Goal: Information Seeking & Learning: Check status

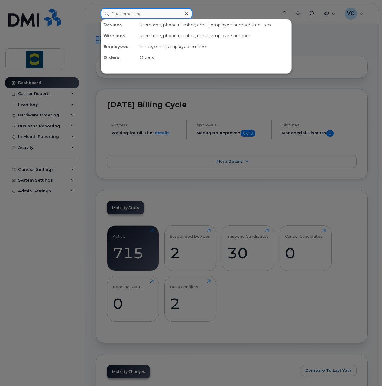
click at [178, 16] on input at bounding box center [147, 13] width 92 height 11
paste input "Abigail MacPherson"
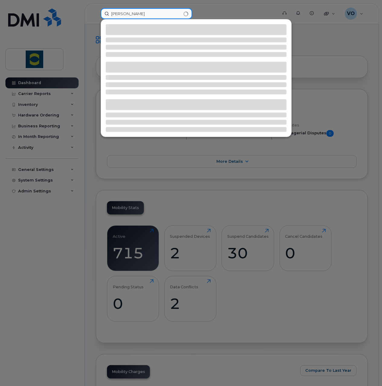
type input "Abigail MacPherson"
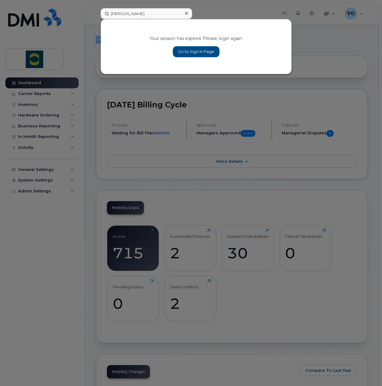
click at [196, 50] on link "Go to Sign In Page" at bounding box center [196, 51] width 47 height 11
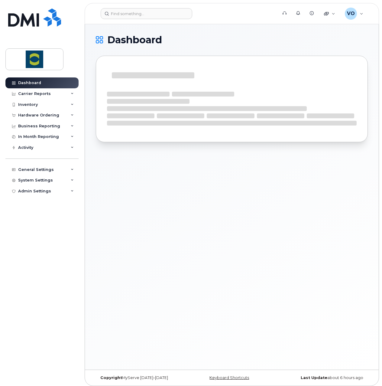
click at [178, 202] on div "Dashboard" at bounding box center [232, 196] width 294 height 345
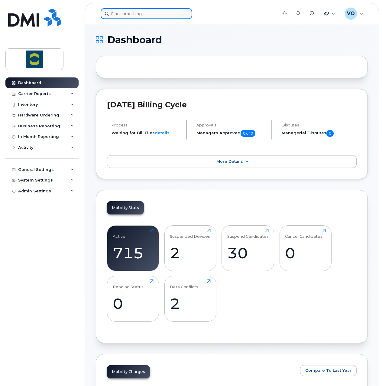
click at [144, 14] on input at bounding box center [147, 13] width 92 height 11
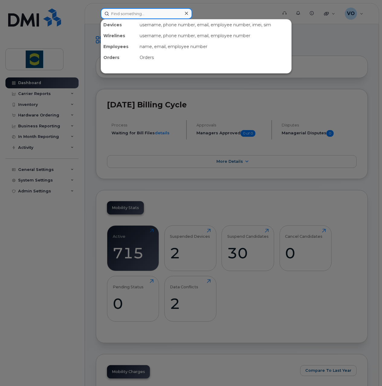
paste input "Abigail MacPherson"
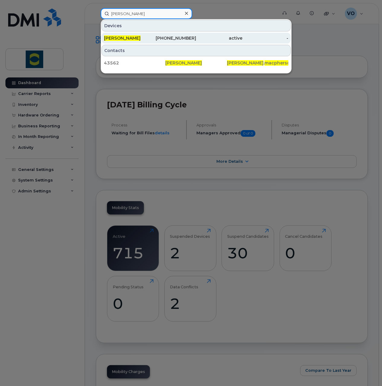
type input "Abigail MacPherson"
click at [141, 36] on span "Abigail Macpherson" at bounding box center [122, 37] width 37 height 5
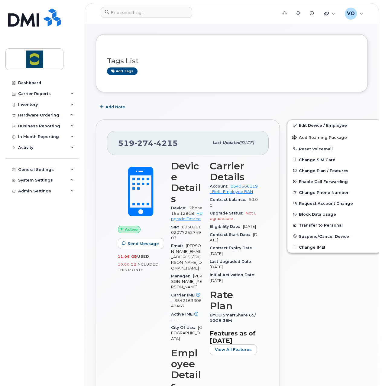
scroll to position [60, 0]
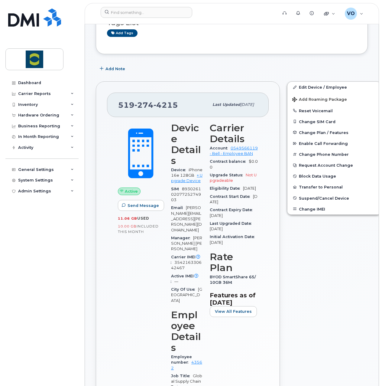
click at [320, 244] on div "Edit Device / Employee Add Roaming Package Reset Voicemail Change SIM Card Chan…" at bounding box center [334, 309] width 102 height 462
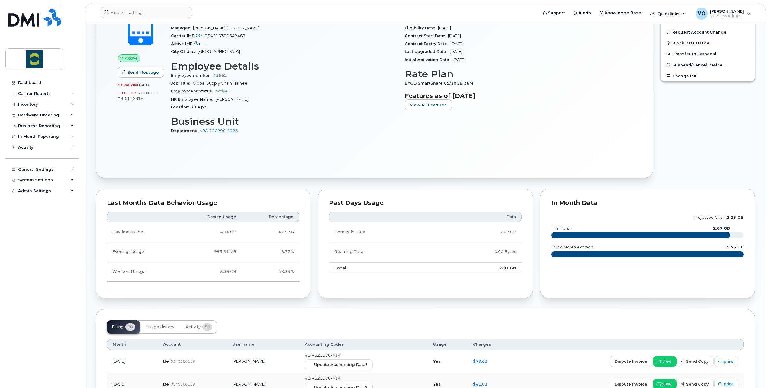
scroll to position [121, 0]
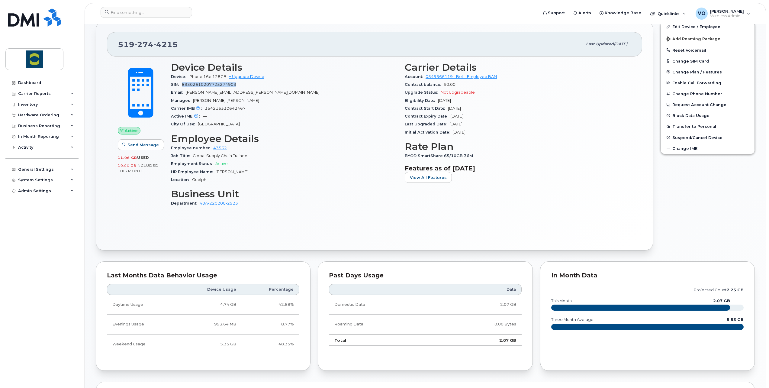
drag, startPoint x: 238, startPoint y: 85, endPoint x: 182, endPoint y: 82, distance: 55.6
click at [182, 82] on div "SIM 89302610207725274903" at bounding box center [284, 85] width 227 height 8
copy span "89302610207725274903"
click at [130, 132] on span "Active" at bounding box center [131, 131] width 13 height 6
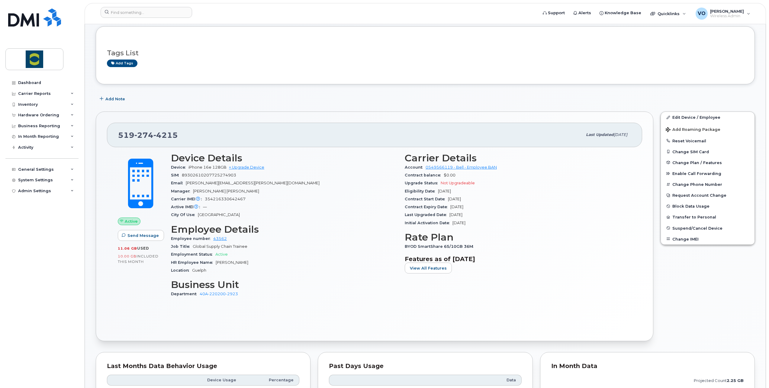
scroll to position [30, 0]
drag, startPoint x: 690, startPoint y: 151, endPoint x: 620, endPoint y: 186, distance: 78.0
click at [382, 188] on div "Eligibility Date Sep 05, 2028" at bounding box center [518, 191] width 227 height 8
drag, startPoint x: 692, startPoint y: 116, endPoint x: 590, endPoint y: 197, distance: 130.1
click at [382, 205] on div "Contract Expiry Date Sep 04, 2028" at bounding box center [518, 207] width 227 height 8
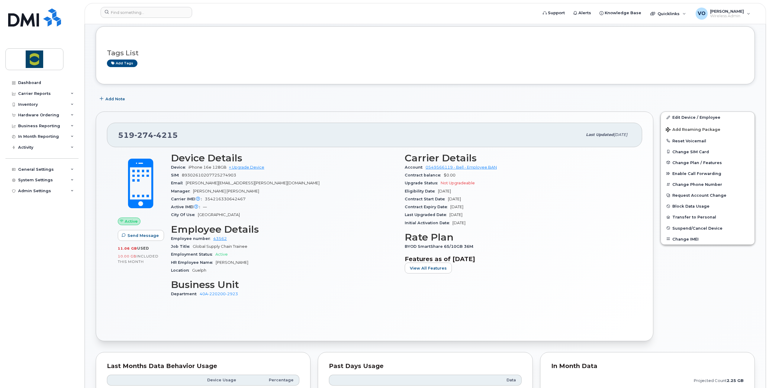
drag, startPoint x: 677, startPoint y: 150, endPoint x: 607, endPoint y: 192, distance: 80.9
click at [382, 192] on div "Eligibility Date Sep 05, 2028" at bounding box center [518, 191] width 227 height 8
click at [382, 151] on button "Change SIM Card" at bounding box center [708, 151] width 94 height 11
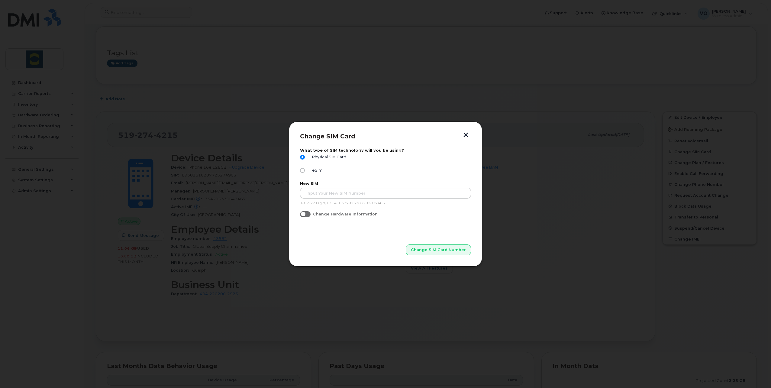
click at [382, 137] on button "button" at bounding box center [465, 135] width 9 height 6
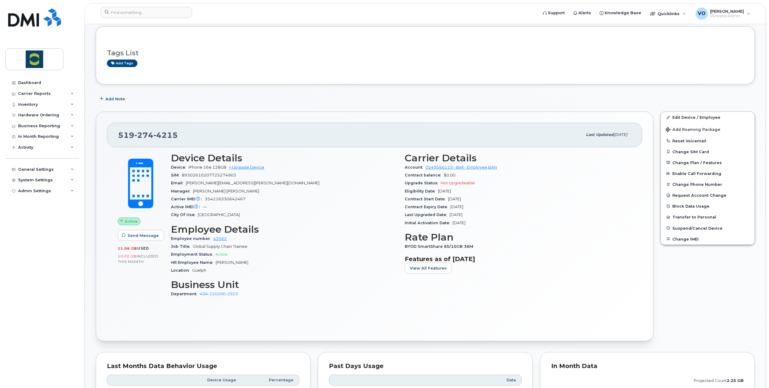
click at [382, 159] on h3 "Carrier Details" at bounding box center [518, 158] width 227 height 11
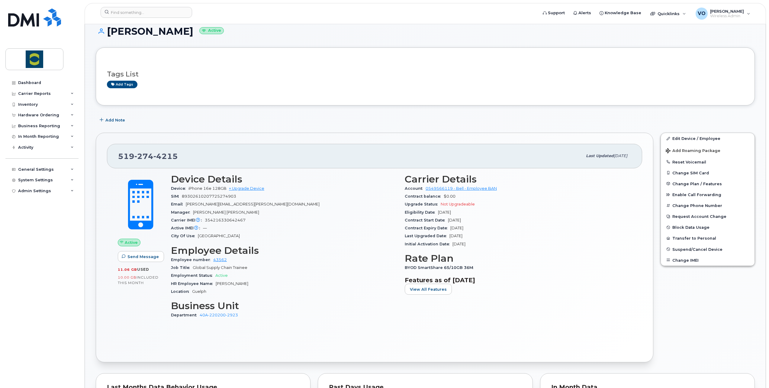
scroll to position [0, 0]
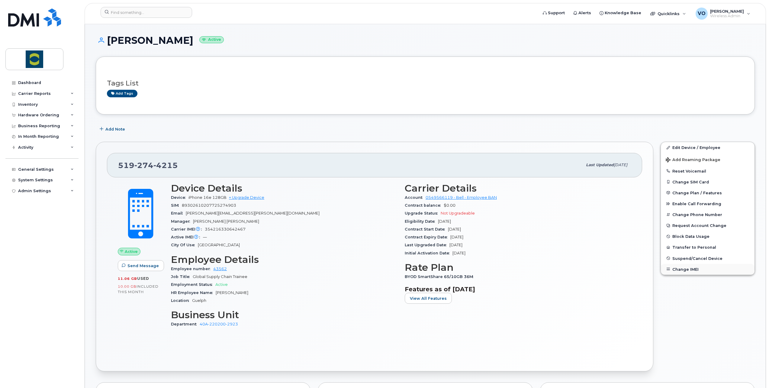
click at [382, 270] on button "Change IMEI" at bounding box center [708, 269] width 94 height 11
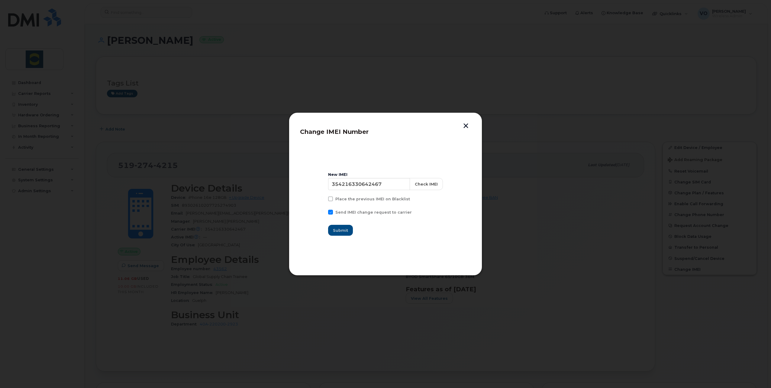
click at [382, 126] on button "button" at bounding box center [465, 126] width 9 height 6
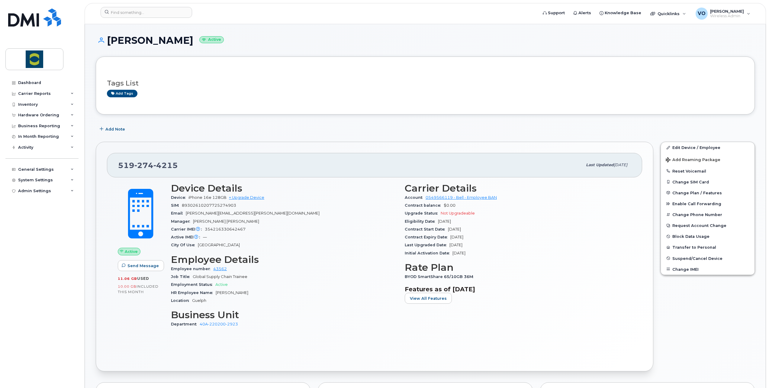
click at [382, 231] on div "Contract Start Date Sep 05, 2025" at bounding box center [518, 229] width 227 height 8
click at [195, 235] on icon at bounding box center [196, 237] width 4 height 4
click at [382, 196] on link "0549566119 - Bell - Employee BAN" at bounding box center [461, 197] width 71 height 5
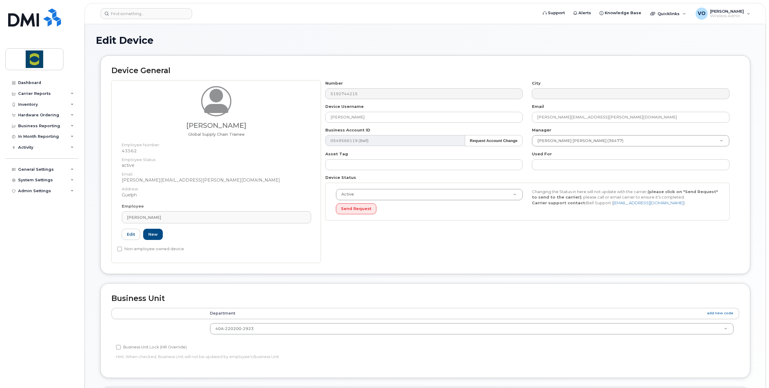
scroll to position [177, 0]
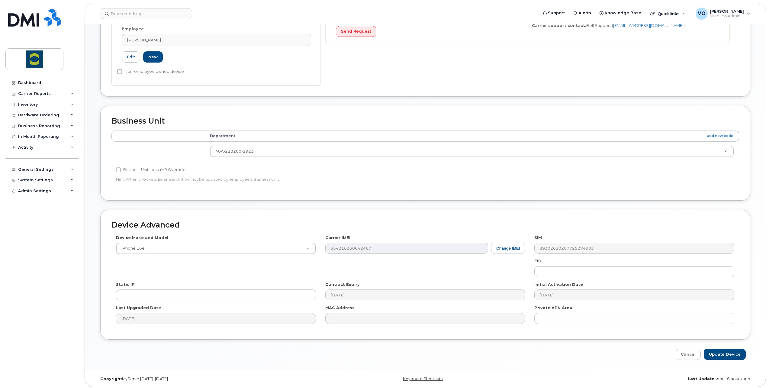
click at [481, 265] on div "Device Make and Model iPhone 16e Android TCL 502 Watch Apple Watch S9 41mm Andr…" at bounding box center [425, 282] width 628 height 94
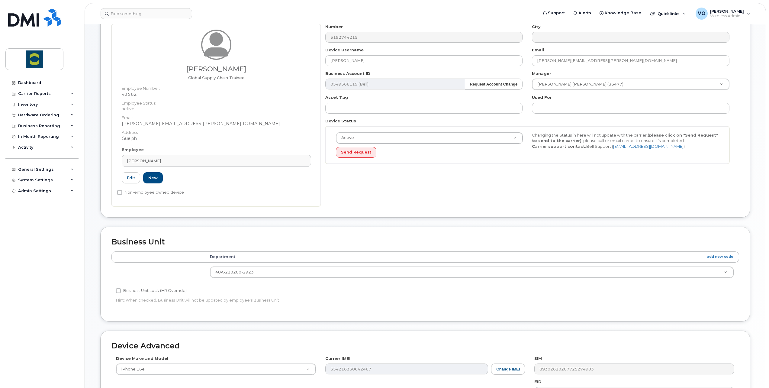
scroll to position [0, 0]
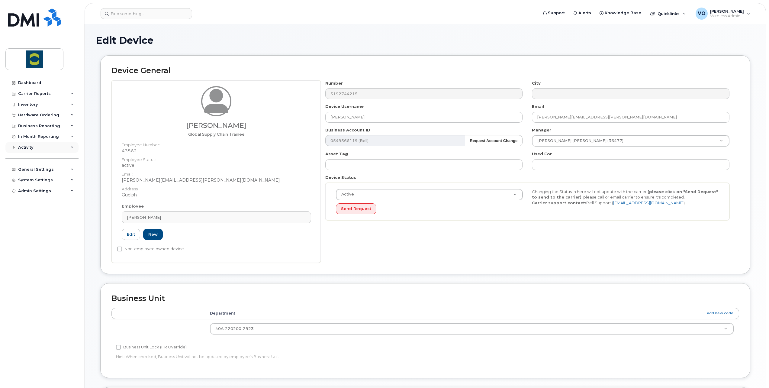
click at [23, 145] on div "Activity" at bounding box center [25, 147] width 15 height 5
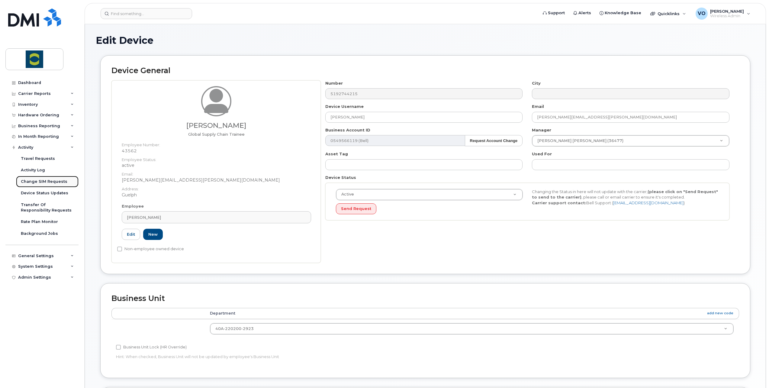
click at [31, 183] on div "Change SIM Requests" at bounding box center [44, 181] width 47 height 5
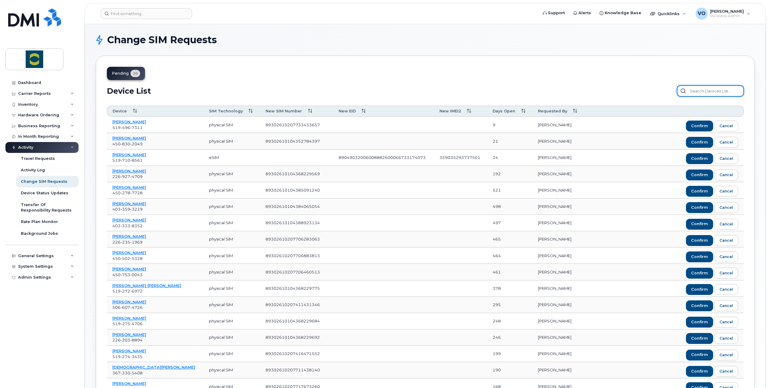
click at [700, 91] on input "text" at bounding box center [710, 91] width 66 height 11
paste input "89302610207725274903"
type input "89302610207725274903"
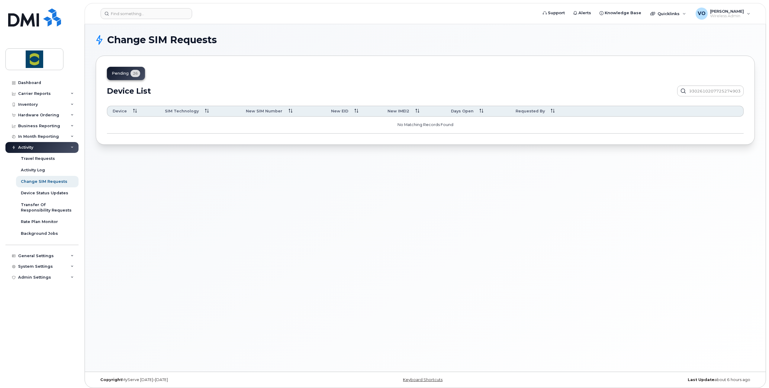
scroll to position [0, 0]
click at [700, 90] on input "89302610207725274903" at bounding box center [710, 91] width 66 height 11
click at [246, 278] on div "Change SIM Requests pending 26 Device List 89302610207725274903 Device SIM Tech…" at bounding box center [425, 197] width 681 height 347
drag, startPoint x: 30, startPoint y: 82, endPoint x: 132, endPoint y: 172, distance: 136.6
click at [30, 82] on div "Dashboard" at bounding box center [29, 82] width 23 height 5
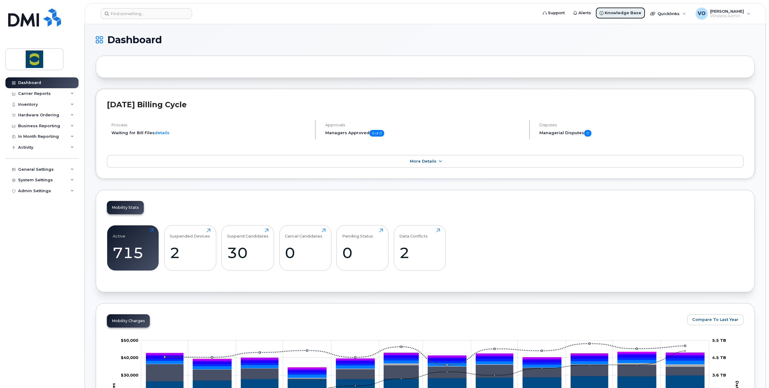
click at [625, 14] on span "Knowledge Base" at bounding box center [623, 13] width 37 height 6
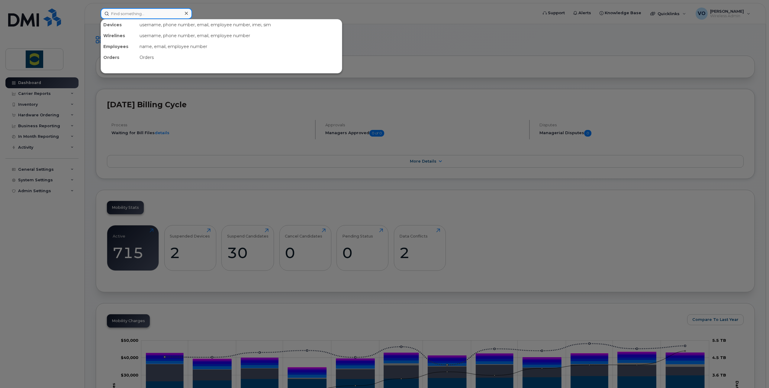
click at [166, 13] on input at bounding box center [147, 13] width 92 height 11
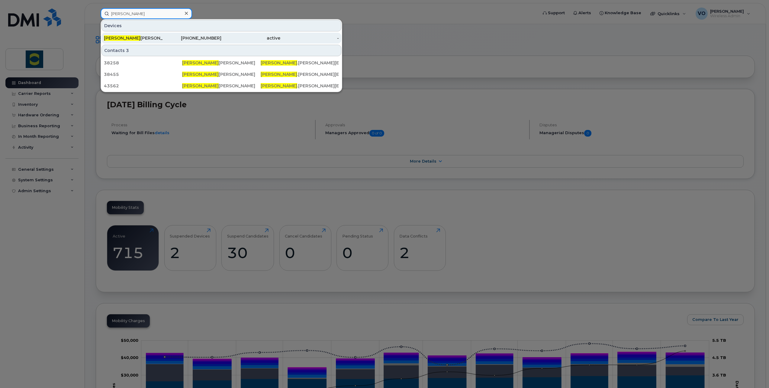
type input "abigail"
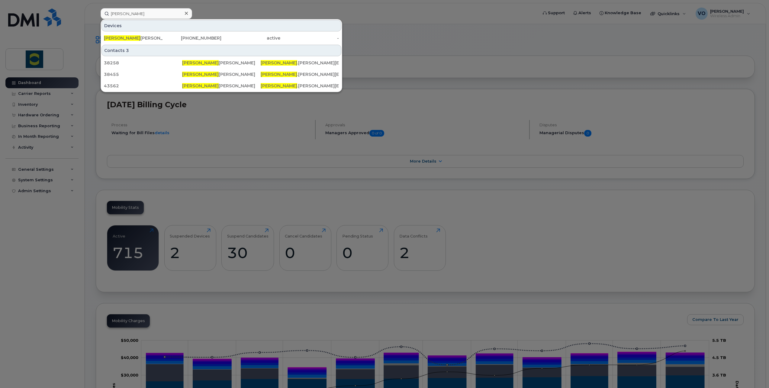
drag, startPoint x: 115, startPoint y: 39, endPoint x: 164, endPoint y: 121, distance: 95.6
click at [115, 39] on span "Abigail" at bounding box center [122, 37] width 37 height 5
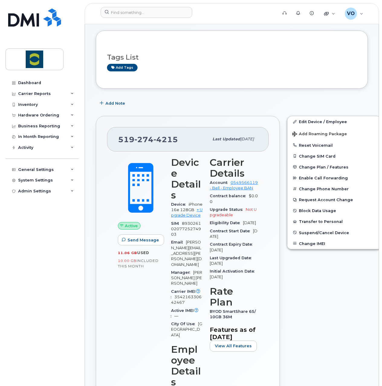
scroll to position [121, 0]
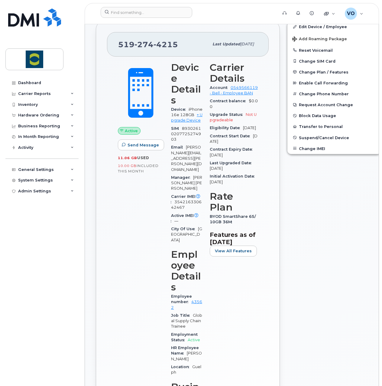
click at [223, 170] on span "[DATE]" at bounding box center [216, 168] width 13 height 5
click at [324, 192] on div "Edit Device / Employee Add Roaming Package Reset Voicemail Change SIM Card Chan…" at bounding box center [334, 248] width 102 height 462
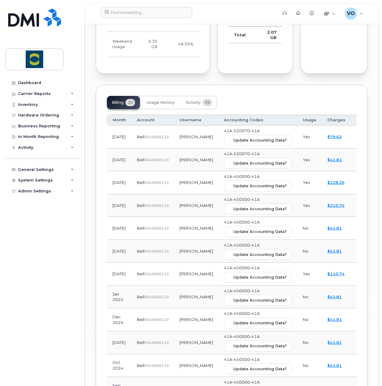
scroll to position [637, 0]
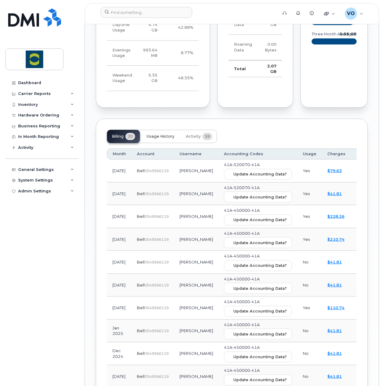
click at [160, 139] on span "Usage History" at bounding box center [161, 136] width 28 height 5
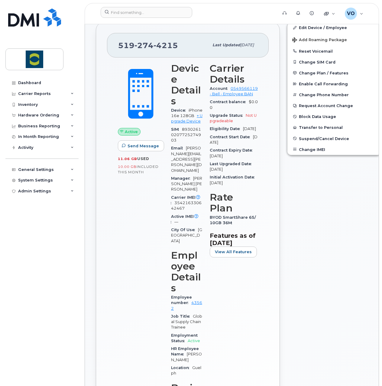
scroll to position [95, 0]
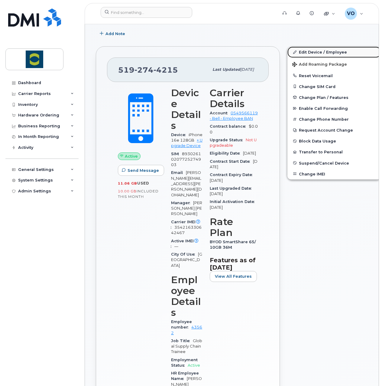
click at [311, 50] on link "Edit Device / Employee" at bounding box center [334, 52] width 94 height 11
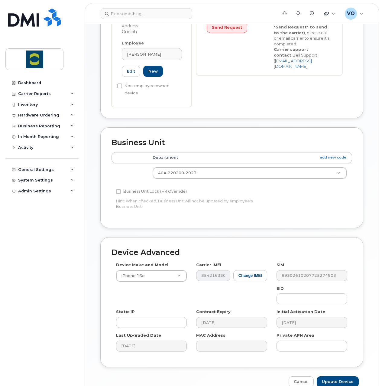
scroll to position [193, 0]
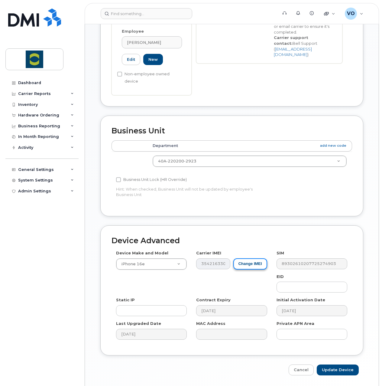
click at [242, 258] on button "Change IMEI" at bounding box center [250, 263] width 34 height 11
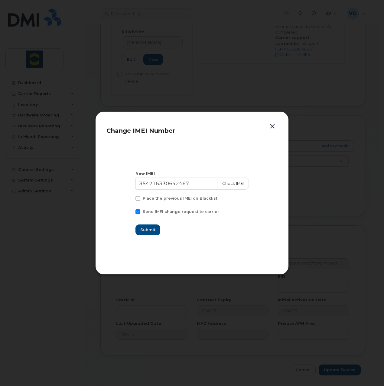
click at [272, 125] on button "button" at bounding box center [272, 126] width 9 height 8
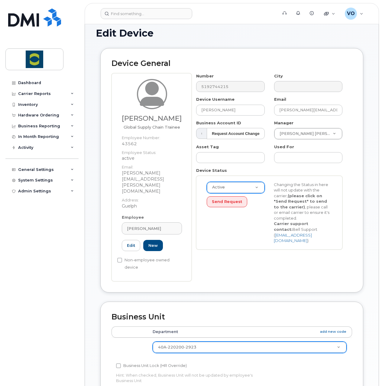
scroll to position [0, 0]
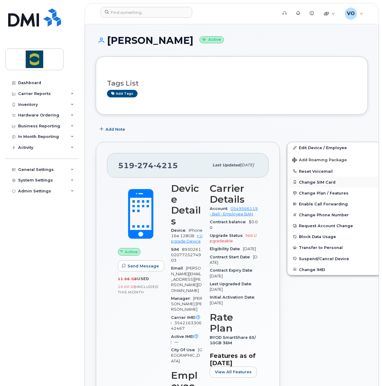
click at [312, 179] on button "Change SIM Card" at bounding box center [334, 181] width 94 height 11
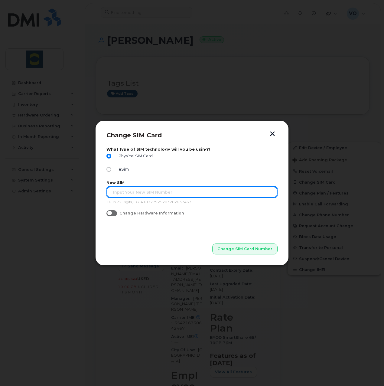
click at [241, 193] on input "text" at bounding box center [191, 191] width 171 height 11
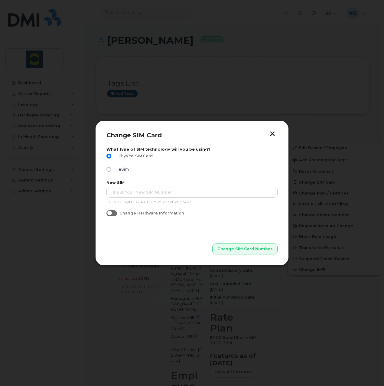
click at [173, 215] on span "Change Hardware Information" at bounding box center [151, 213] width 65 height 5
click at [111, 215] on input "Change Hardware Information" at bounding box center [108, 212] width 5 height 5
checkbox input "true"
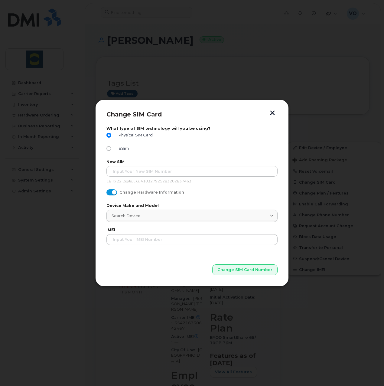
click at [272, 114] on button "button" at bounding box center [272, 113] width 9 height 6
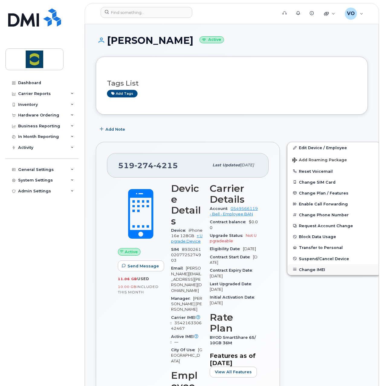
click at [306, 270] on button "Change IMEI" at bounding box center [334, 269] width 94 height 11
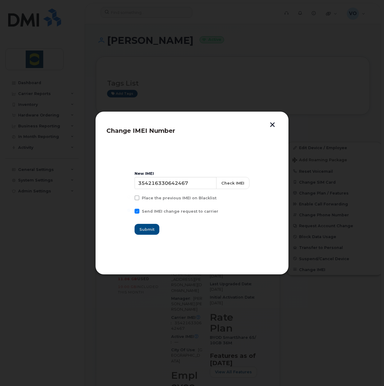
click at [271, 127] on button "button" at bounding box center [272, 125] width 9 height 6
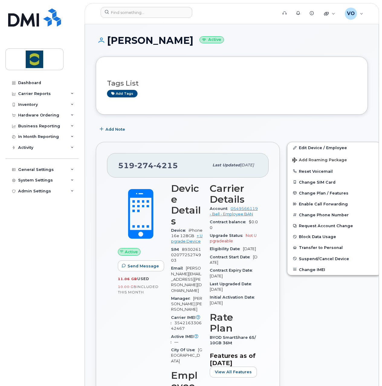
click at [127, 249] on span "Active" at bounding box center [131, 252] width 13 height 6
click at [306, 40] on h1 "Abigail Macpherson Active" at bounding box center [232, 40] width 272 height 11
drag, startPoint x: 221, startPoint y: 217, endPoint x: 264, endPoint y: 212, distance: 43.2
click at [221, 216] on link "0549566119 - Bell - Employee BAN" at bounding box center [234, 211] width 48 height 10
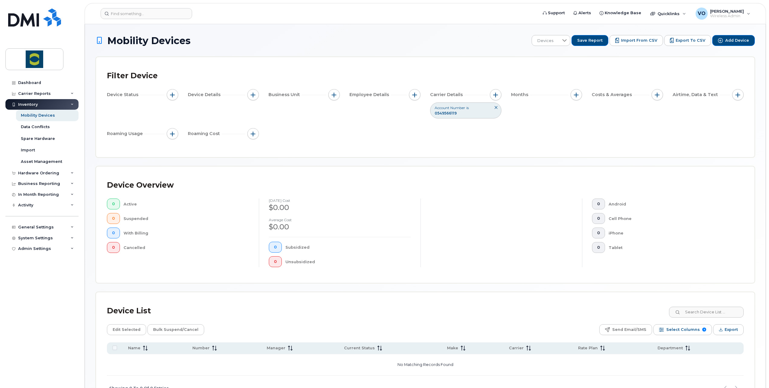
click at [382, 143] on div "Filter Device Device Status Device Details Business Unit Employee Details Carri…" at bounding box center [425, 107] width 637 height 78
click at [170, 91] on button "button" at bounding box center [172, 94] width 11 height 11
click at [129, 93] on span "Device Status" at bounding box center [123, 95] width 33 height 6
click at [126, 98] on div "Device Status" at bounding box center [142, 94] width 71 height 11
click at [26, 128] on div "Data Conflicts" at bounding box center [35, 126] width 29 height 5
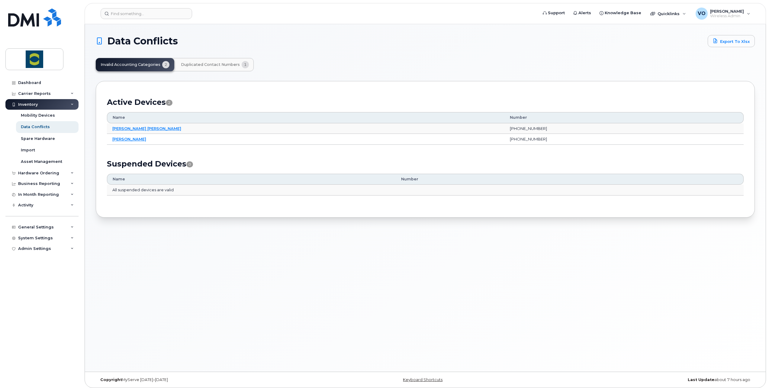
click at [203, 63] on span "Duplicated Contact Numbers" at bounding box center [210, 64] width 59 height 5
